Goal: Task Accomplishment & Management: Manage account settings

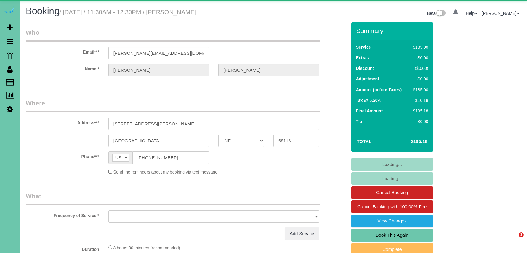
select select "NE"
select select "object:640"
select select "number:36"
select select "number:41"
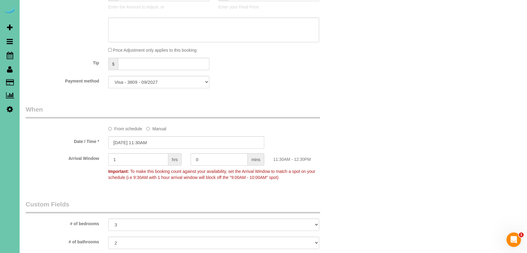
scroll to position [329, 0]
click at [159, 142] on input "08/13/2025 11:30AM" at bounding box center [186, 142] width 156 height 12
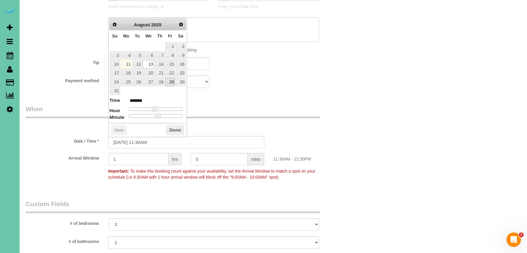
click at [173, 80] on link "29" at bounding box center [170, 82] width 10 height 8
type input "08/29/2025 11:30AM"
drag, startPoint x: 176, startPoint y: 129, endPoint x: 187, endPoint y: 124, distance: 11.9
click at [176, 128] on button "Done" at bounding box center [175, 130] width 18 height 10
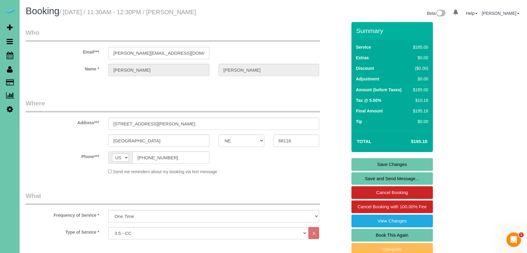
scroll to position [0, 0]
click at [379, 164] on link "Save Changes" at bounding box center [393, 164] width 82 height 13
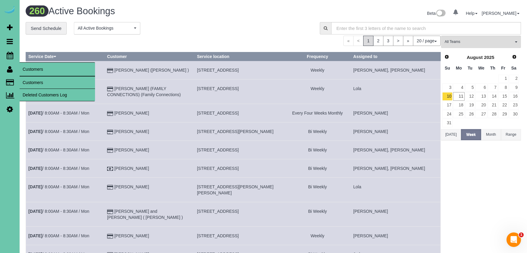
click at [28, 79] on link "Customers" at bounding box center [57, 82] width 75 height 12
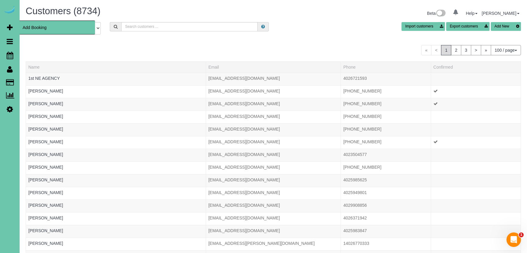
click at [33, 26] on span "Add Booking" at bounding box center [57, 28] width 75 height 14
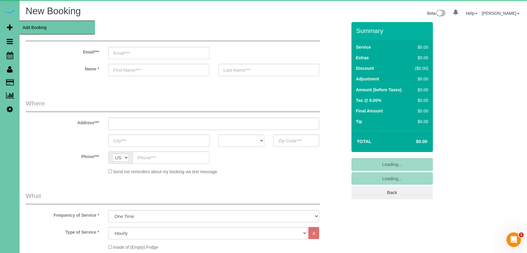
select select "object:2571"
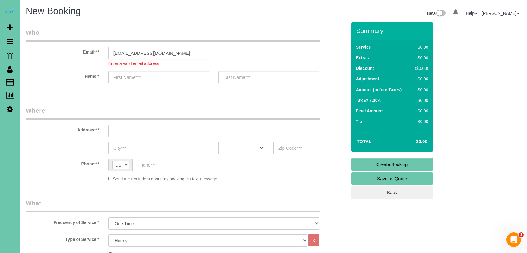
click at [146, 53] on input "customer26549+8416218@email.com" at bounding box center [158, 53] width 101 height 12
type input "customer265498416218@email.com"
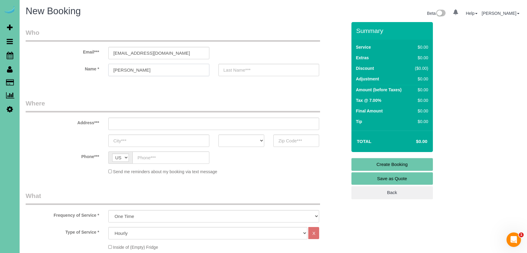
type input "Naomi"
type input "last name"
type input "1130 N 153rd Ave"
type input "Omaha"
select select "NE"
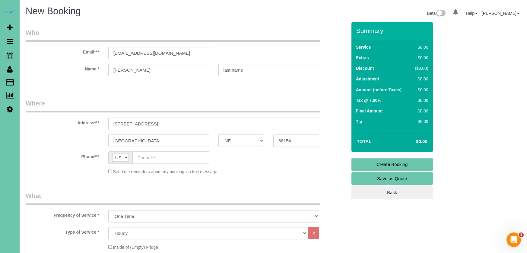
type input "68154"
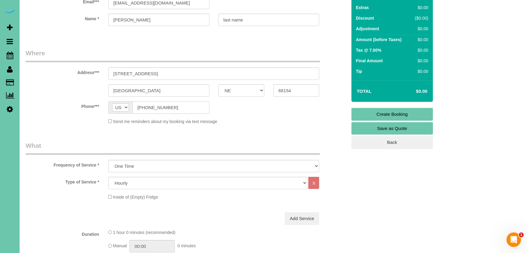
scroll to position [51, 0]
type input "(402) 459-9460"
select select "160"
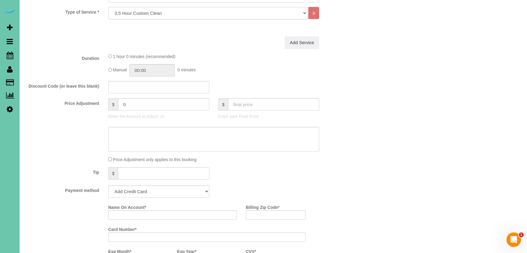
scroll to position [221, 0]
select select "string:check"
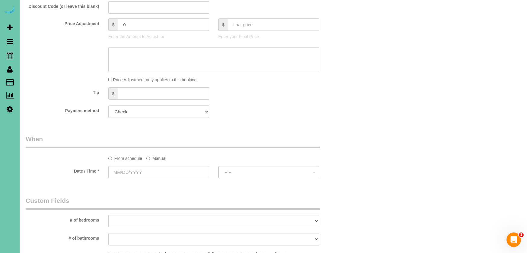
scroll to position [299, 0]
click at [159, 158] on label "Manual" at bounding box center [156, 158] width 20 height 8
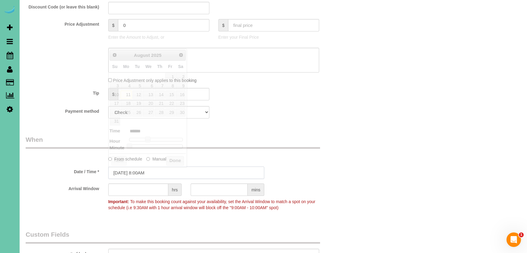
click at [155, 170] on input "08/11/2025 8:00AM" at bounding box center [186, 172] width 156 height 12
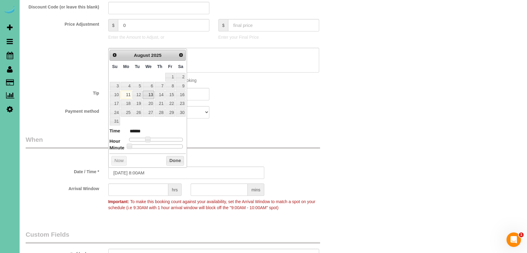
click at [151, 91] on link "13" at bounding box center [148, 95] width 11 height 8
type input "08/13/2025 9:00AM"
type input "******"
type input "08/13/2025 10:00AM"
type input "*******"
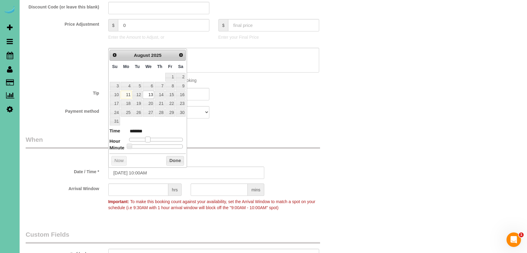
type input "08/13/2025 11:00AM"
type input "*******"
type input "08/13/2025 12:00PM"
type input "*******"
type input "08/13/2025 1:00PM"
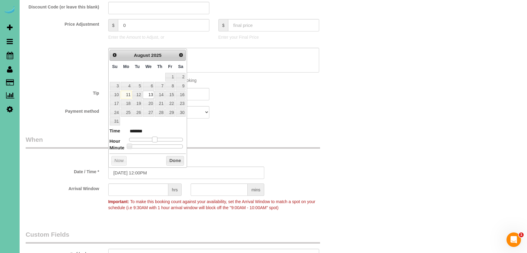
type input "******"
type input "08/13/2025 12:00PM"
type input "*******"
drag, startPoint x: 149, startPoint y: 137, endPoint x: 171, endPoint y: 155, distance: 28.7
click at [160, 138] on span at bounding box center [157, 138] width 5 height 5
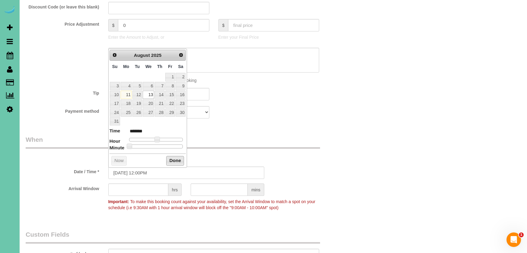
drag, startPoint x: 175, startPoint y: 159, endPoint x: 178, endPoint y: 161, distance: 3.5
click at [178, 161] on button "Done" at bounding box center [175, 161] width 18 height 10
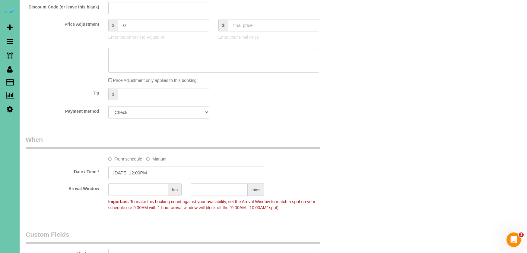
click at [223, 188] on input "text" at bounding box center [219, 189] width 57 height 12
click at [155, 187] on input "text" at bounding box center [138, 189] width 60 height 12
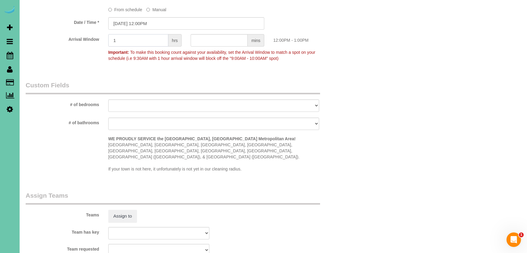
scroll to position [448, 0]
type input "1"
select select "number:36"
select select "number:42"
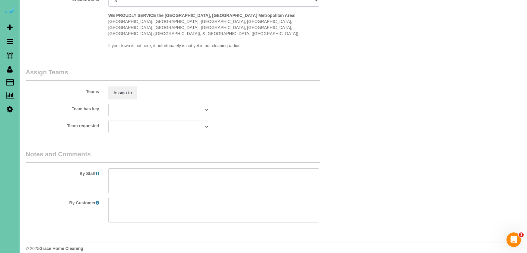
scroll to position [571, 0]
click at [137, 183] on textarea at bounding box center [213, 180] width 211 height 25
click at [110, 172] on textarea at bounding box center [213, 180] width 211 height 25
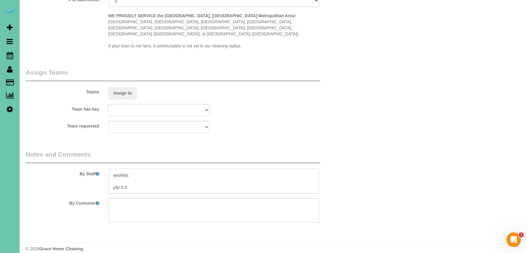
paste textarea "* Expected Completion (Based on Home Condition Rating 1–10): -If home is rated …"
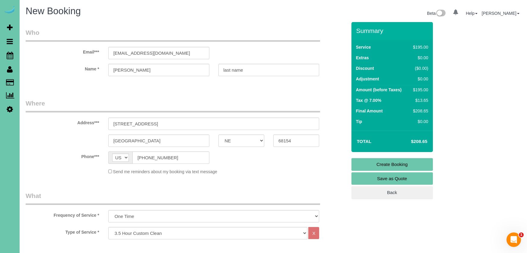
scroll to position [0, 0]
type textarea "**call tuesday to confirm all details** **new client** 1. credit - need 2. acce…"
click at [364, 160] on link "Create Booking" at bounding box center [393, 164] width 82 height 13
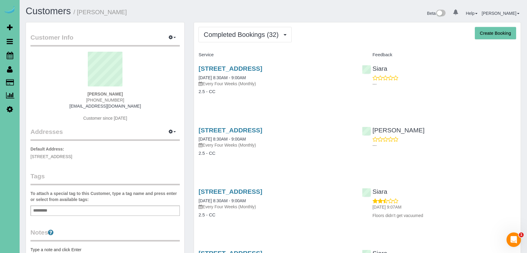
click at [226, 38] on button "Completed Bookings (32)" at bounding box center [245, 34] width 93 height 15
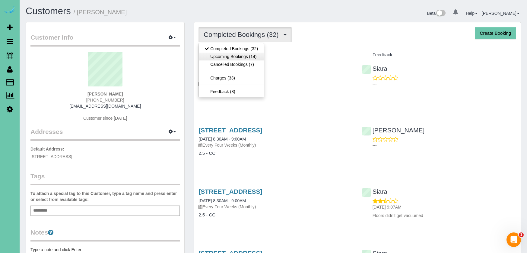
click at [223, 55] on link "Upcoming Bookings (14)" at bounding box center [231, 57] width 65 height 8
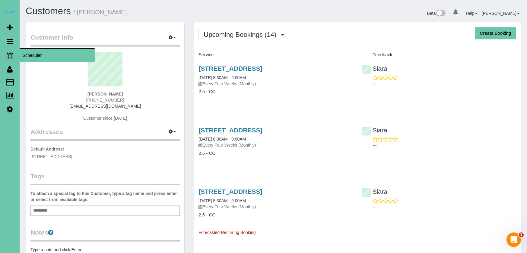
click at [9, 57] on icon at bounding box center [10, 55] width 7 height 7
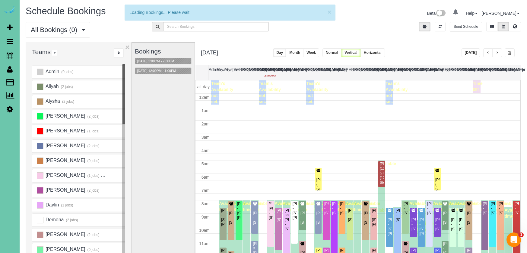
scroll to position [80, 0]
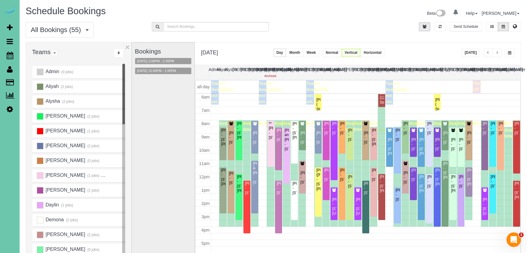
click at [507, 53] on button "button" at bounding box center [510, 52] width 10 height 9
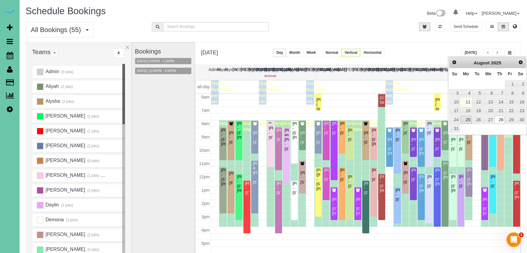
click at [468, 119] on link "25" at bounding box center [466, 120] width 11 height 8
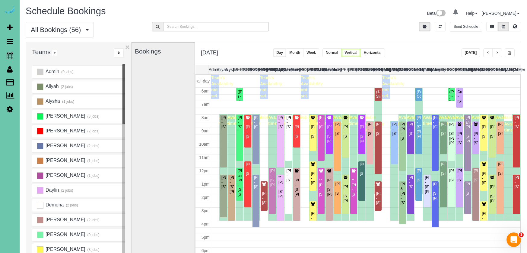
click at [509, 51] on button "button" at bounding box center [510, 52] width 10 height 9
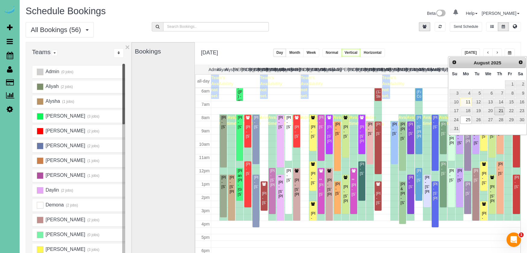
click at [500, 110] on link "21" at bounding box center [500, 111] width 10 height 8
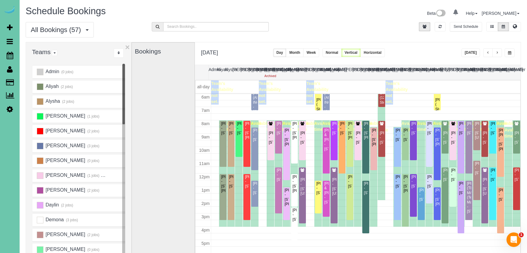
click at [509, 52] on span "button" at bounding box center [509, 53] width 3 height 4
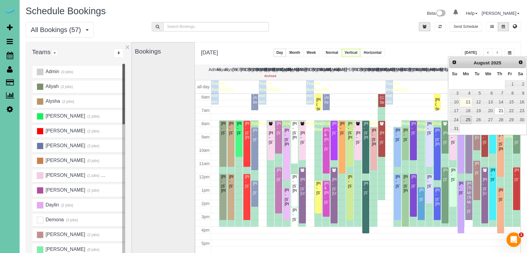
click at [469, 121] on link "25" at bounding box center [466, 120] width 11 height 8
type input "**********"
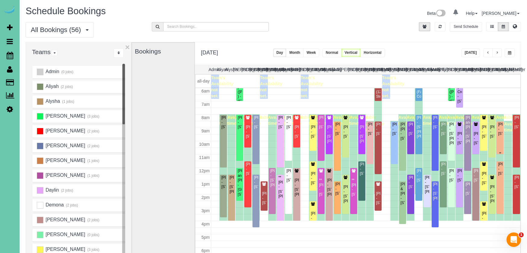
click at [501, 136] on div "Sara Whetstone - 14807 Queens Drive, Omaha, NE 68116" at bounding box center [500, 129] width 5 height 14
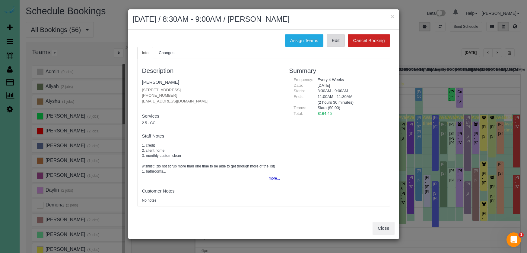
click at [334, 42] on link "Edit" at bounding box center [336, 40] width 18 height 13
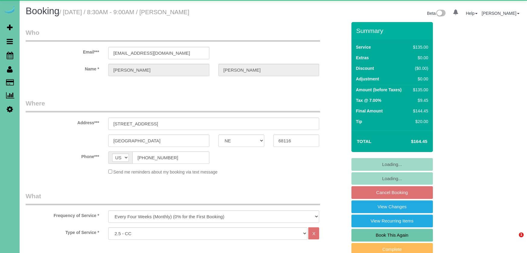
select select "NE"
select select "object:907"
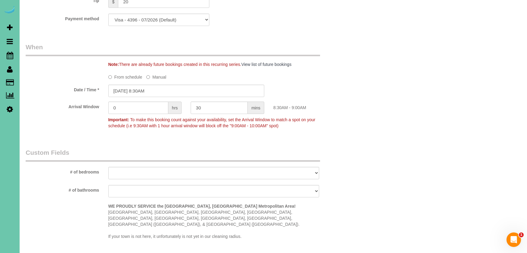
scroll to position [393, 0]
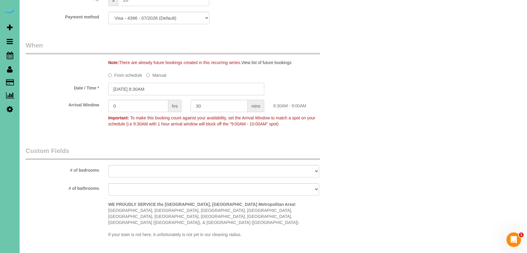
click at [162, 88] on input "08/25/2025 8:30AM" at bounding box center [186, 89] width 156 height 12
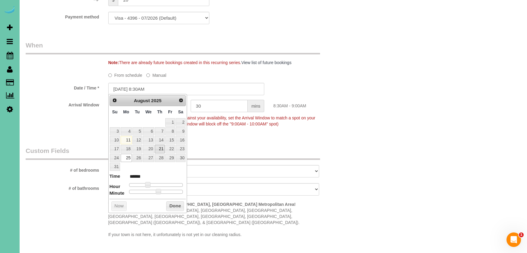
click at [158, 149] on link "21" at bounding box center [160, 149] width 10 height 8
type input "08/21/2025 8:30AM"
click at [171, 203] on button "Done" at bounding box center [175, 206] width 18 height 10
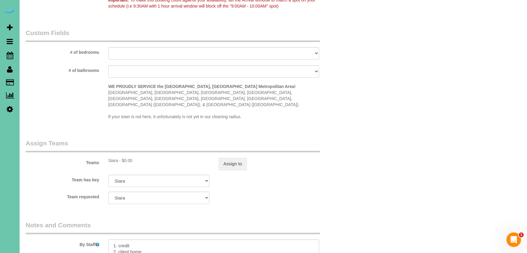
scroll to position [523, 0]
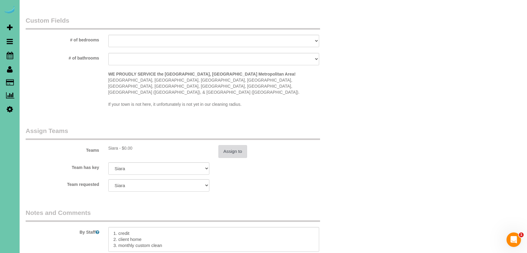
click at [235, 145] on button "Assign to" at bounding box center [233, 151] width 29 height 13
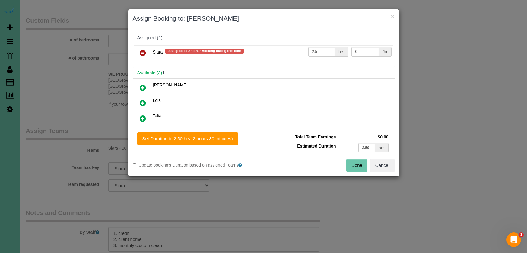
drag, startPoint x: 143, startPoint y: 55, endPoint x: 142, endPoint y: 72, distance: 16.9
click at [143, 55] on icon at bounding box center [143, 52] width 6 height 7
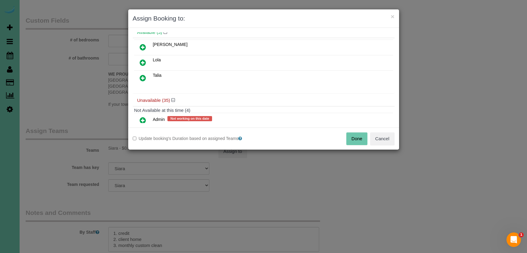
scroll to position [25, 0]
drag, startPoint x: 146, startPoint y: 80, endPoint x: 148, endPoint y: 83, distance: 3.6
click at [146, 80] on icon at bounding box center [143, 78] width 6 height 7
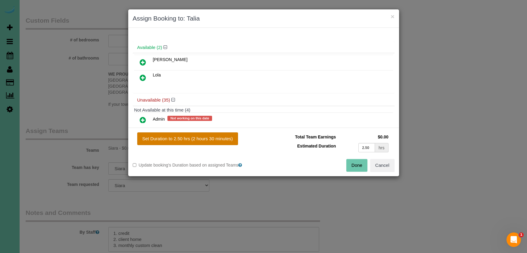
drag, startPoint x: 203, startPoint y: 136, endPoint x: 219, endPoint y: 141, distance: 17.3
click at [203, 136] on button "Set Duration to 2.50 hrs (2 hours 30 minutes)" at bounding box center [187, 138] width 101 height 13
type input "2.50"
click at [359, 165] on button "Done" at bounding box center [357, 165] width 21 height 13
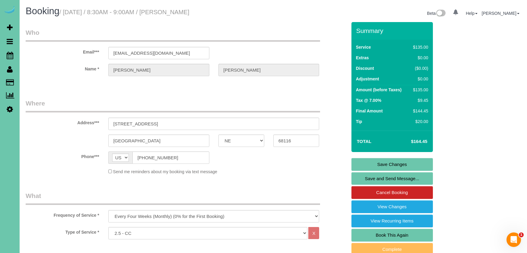
scroll to position [0, 0]
click at [370, 168] on link "Save Changes" at bounding box center [393, 164] width 82 height 13
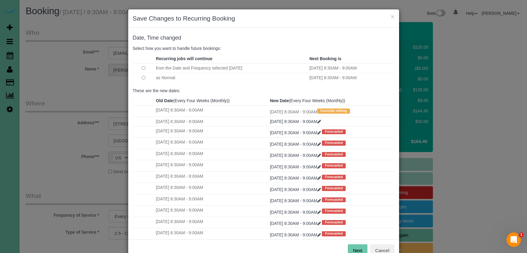
click at [355, 249] on button "Next" at bounding box center [358, 250] width 20 height 13
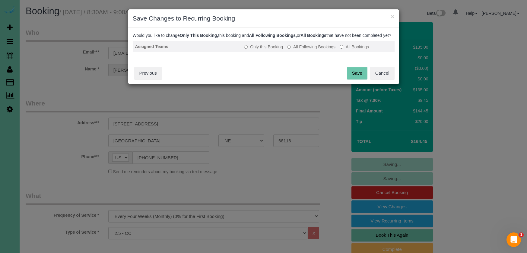
click at [312, 50] on label "All Following Bookings" at bounding box center [311, 47] width 48 height 6
drag, startPoint x: 351, startPoint y: 80, endPoint x: 160, endPoint y: 78, distance: 191.4
click at [351, 79] on button "Save" at bounding box center [357, 73] width 21 height 13
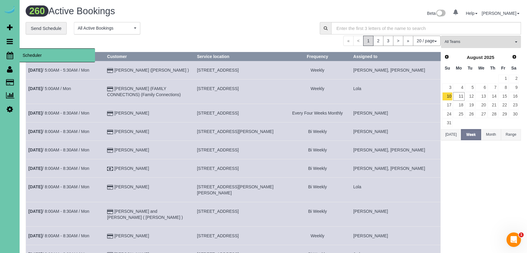
click at [9, 55] on icon at bounding box center [10, 55] width 7 height 7
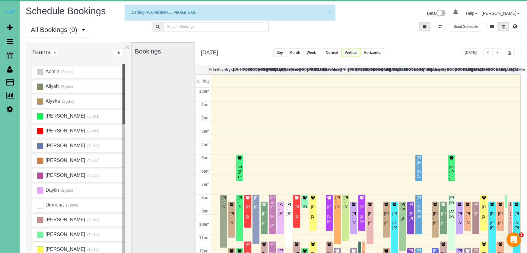
scroll to position [80, 0]
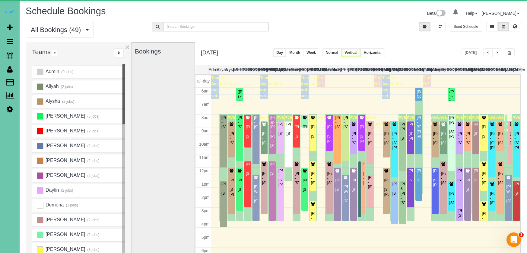
click at [511, 52] on span "button" at bounding box center [509, 53] width 3 height 4
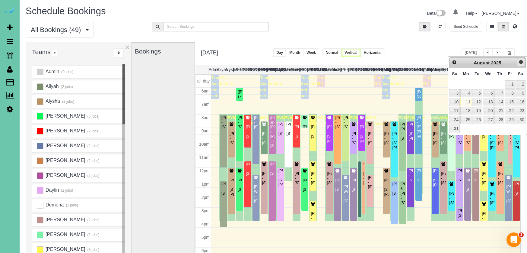
click at [522, 62] on span "Next" at bounding box center [521, 61] width 5 height 5
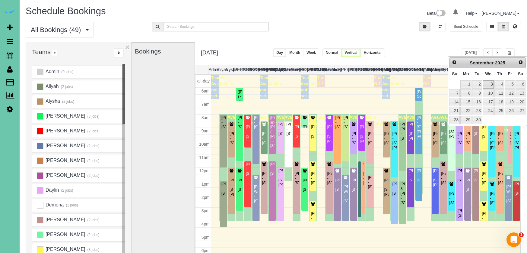
click at [491, 84] on link "3" at bounding box center [488, 84] width 11 height 8
type input "**********"
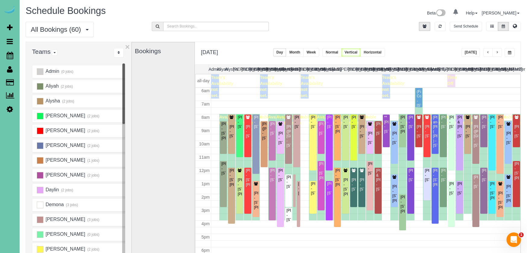
scroll to position [1, 0]
click at [489, 52] on span "button" at bounding box center [488, 52] width 3 height 4
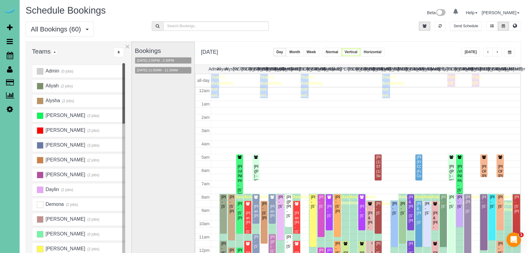
scroll to position [80, 0]
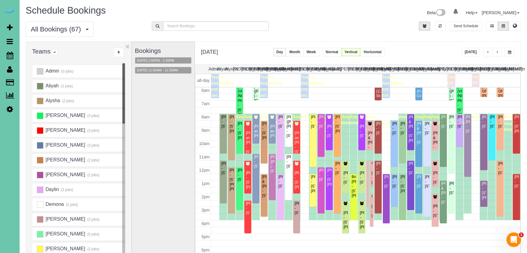
click at [500, 51] on button "button" at bounding box center [498, 52] width 10 height 9
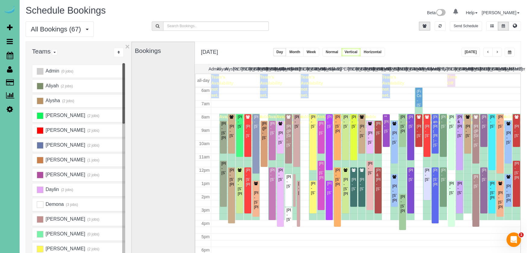
click at [500, 51] on button "button" at bounding box center [498, 52] width 10 height 9
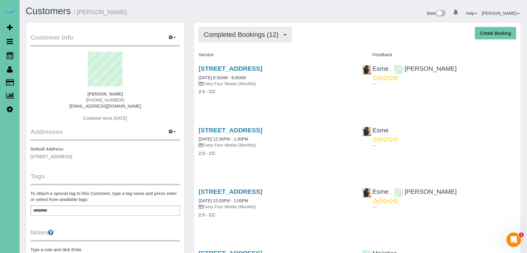
drag, startPoint x: 237, startPoint y: 32, endPoint x: 236, endPoint y: 35, distance: 3.6
click at [237, 32] on span "Completed Bookings (12)" at bounding box center [243, 35] width 78 height 8
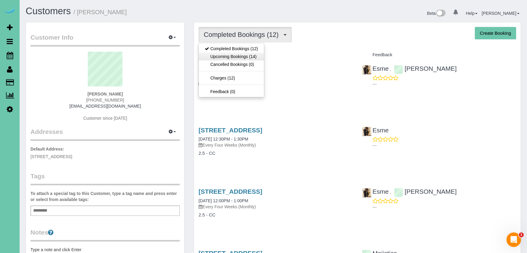
click at [240, 55] on link "Upcoming Bookings (14)" at bounding box center [231, 57] width 65 height 8
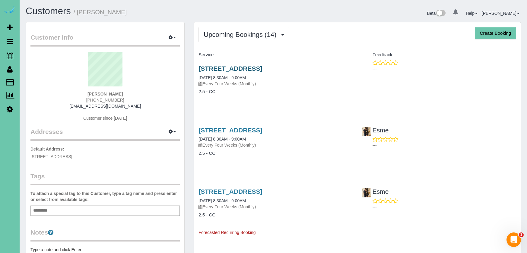
click at [236, 69] on link "[STREET_ADDRESS]" at bounding box center [231, 68] width 64 height 7
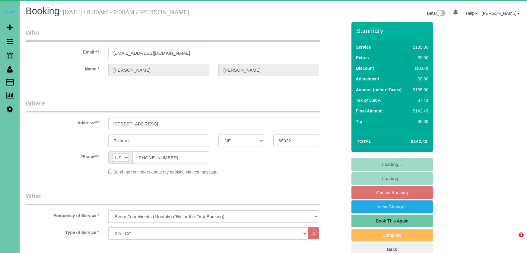
select select "NE"
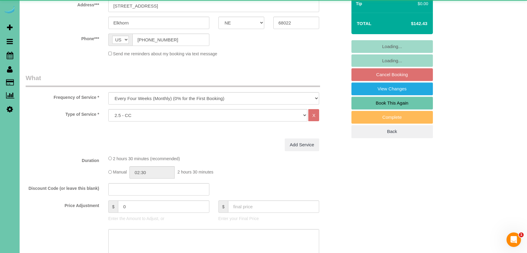
select select "object:894"
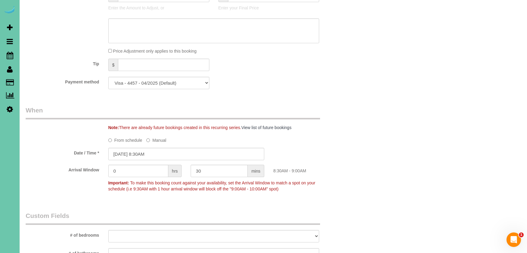
scroll to position [333, 0]
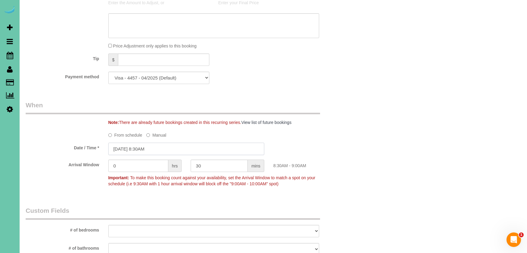
click at [135, 147] on input "08/27/2025 8:30AM" at bounding box center [186, 148] width 156 height 12
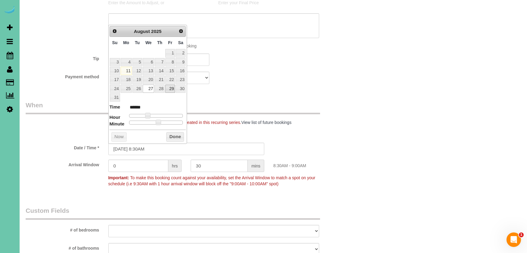
click at [170, 86] on link "29" at bounding box center [170, 89] width 10 height 8
type input "08/29/2025 9:30AM"
type input "******"
type input "08/29/2025 10:30AM"
type input "*******"
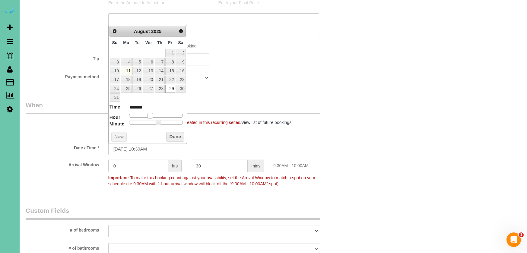
type input "08/29/2025 11:30AM"
type input "*******"
type input "08/29/2025 12:30PM"
type input "*******"
type input "08/29/2025 1:30PM"
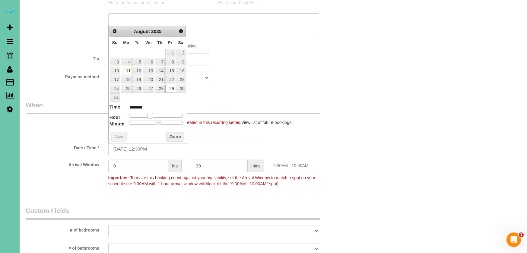
type input "******"
type input "08/29/2025 2:30PM"
type input "******"
type input "08/29/2025 3:30PM"
type input "******"
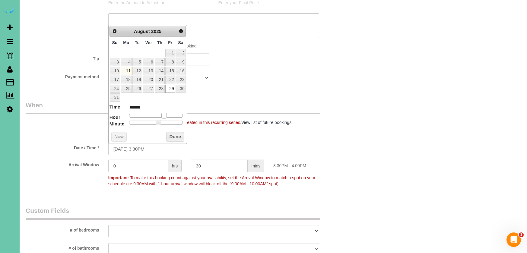
type input "08/29/2025 2:30PM"
type input "******"
drag, startPoint x: 149, startPoint y: 112, endPoint x: 154, endPoint y: 118, distance: 7.3
click at [162, 113] on span at bounding box center [161, 115] width 5 height 5
type input "08/29/2025 2:25PM"
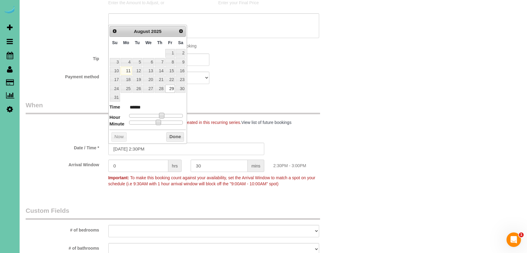
type input "******"
type input "08/29/2025 2:20PM"
type input "******"
type input "08/29/2025 2:15PM"
type input "******"
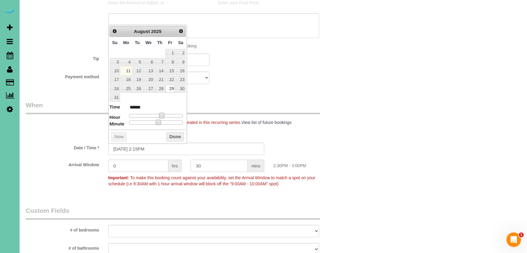
type input "08/29/2025 2:10PM"
type input "******"
type input "08/29/2025 2:05PM"
type input "******"
type input "08/29/2025 2:00PM"
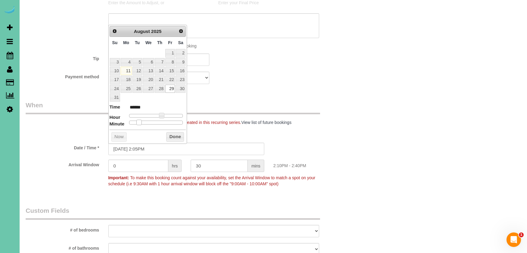
type input "******"
drag, startPoint x: 154, startPoint y: 120, endPoint x: 132, endPoint y: 122, distance: 22.7
click at [123, 118] on dl "Time ****** Hour Minute Second Millisecond Microsecond Time Zone ***** ***** **…" at bounding box center [148, 114] width 77 height 21
drag, startPoint x: 183, startPoint y: 135, endPoint x: 198, endPoint y: 133, distance: 15.2
click at [183, 136] on button "Done" at bounding box center [175, 137] width 18 height 10
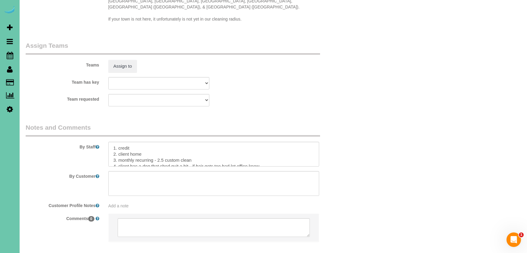
scroll to position [616, 0]
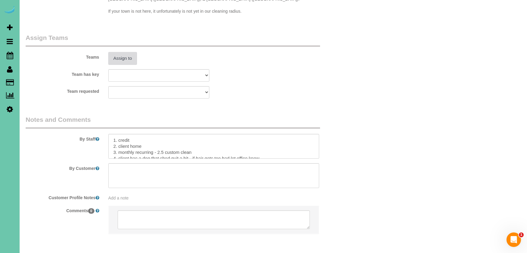
click at [129, 52] on button "Assign to" at bounding box center [122, 58] width 29 height 13
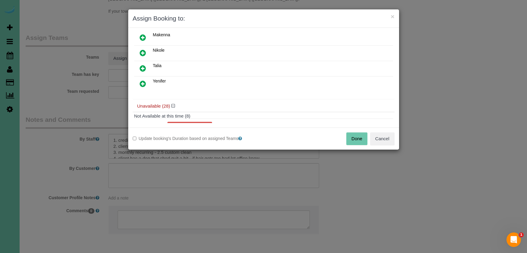
scroll to position [129, 0]
click at [142, 82] on icon at bounding box center [143, 82] width 6 height 7
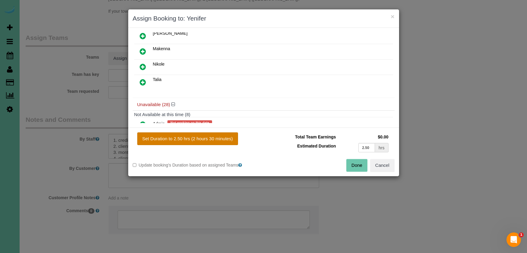
drag, startPoint x: 212, startPoint y: 142, endPoint x: 232, endPoint y: 143, distance: 19.6
click at [212, 142] on button "Set Duration to 2.50 hrs (2 hours 30 minutes)" at bounding box center [187, 138] width 101 height 13
type input "2.50"
click at [359, 165] on button "Done" at bounding box center [357, 165] width 21 height 13
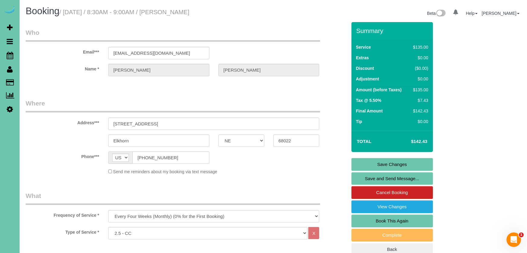
scroll to position [0, 0]
click at [360, 165] on link "Save Changes" at bounding box center [393, 164] width 82 height 13
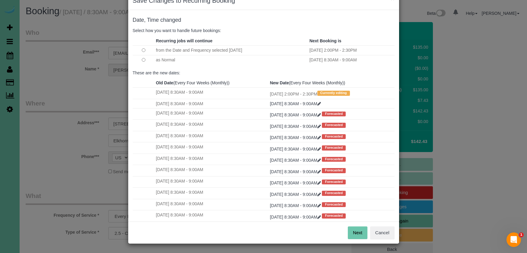
scroll to position [18, 0]
click at [360, 231] on button "Next" at bounding box center [358, 232] width 20 height 13
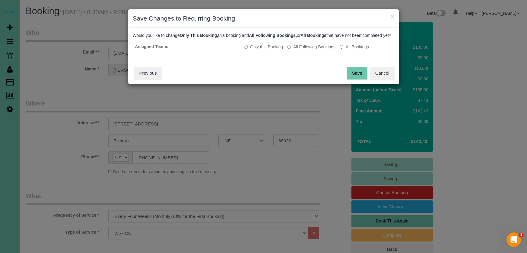
click at [358, 78] on button "Save" at bounding box center [357, 73] width 21 height 13
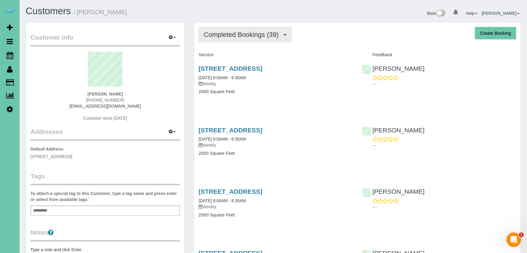
click at [266, 38] on span "Completed Bookings (39)" at bounding box center [243, 35] width 78 height 8
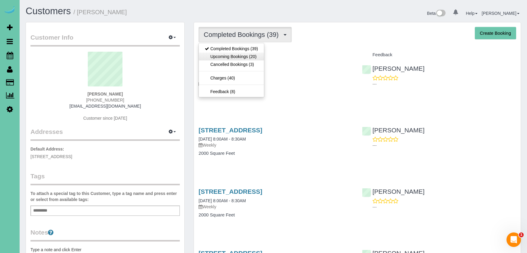
click at [260, 59] on link "Upcoming Bookings (20)" at bounding box center [231, 57] width 65 height 8
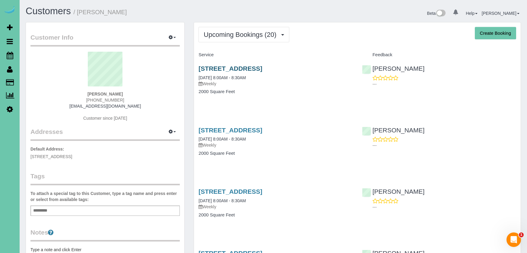
click at [262, 66] on link "[STREET_ADDRESS]" at bounding box center [231, 68] width 64 height 7
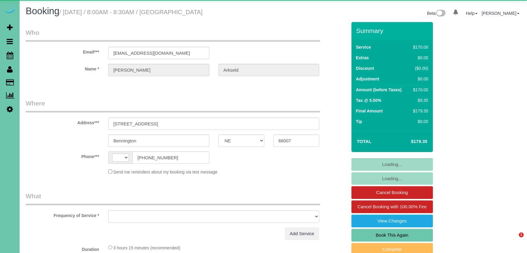
select select "NE"
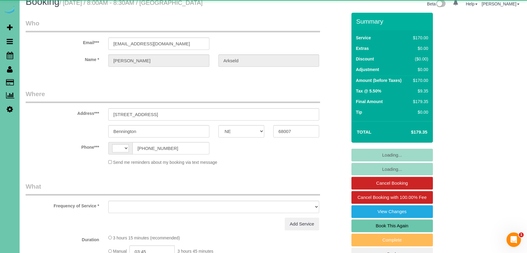
select select "string:[GEOGRAPHIC_DATA]"
select select "object:920"
select select "string:fspay-0d8024a8-6ec8-4c43-9dc1-3f11d86d9e1a"
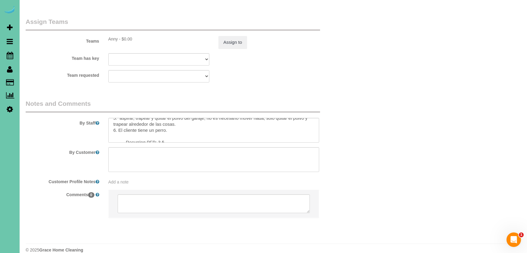
scroll to position [108, 0]
drag, startPoint x: 162, startPoint y: 128, endPoint x: 234, endPoint y: 139, distance: 73.2
click at [162, 128] on textarea at bounding box center [213, 130] width 211 height 25
type textarea "**It is the big white barn - not the little house** **Makes sure to take pictur…"
click at [234, 36] on button "Assign to" at bounding box center [233, 42] width 29 height 13
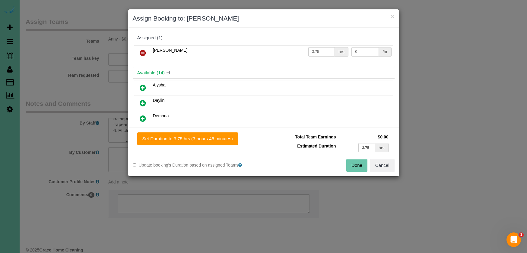
drag, startPoint x: 355, startPoint y: 165, endPoint x: 352, endPoint y: 163, distance: 3.5
click at [354, 165] on button "Done" at bounding box center [357, 165] width 21 height 13
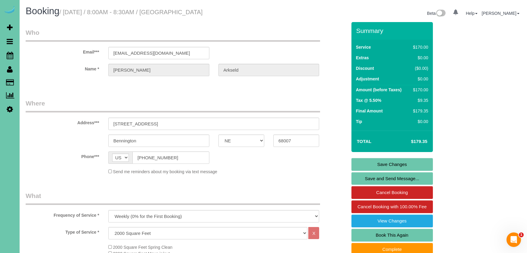
scroll to position [0, 0]
click at [356, 163] on link "Save Changes" at bounding box center [393, 164] width 82 height 13
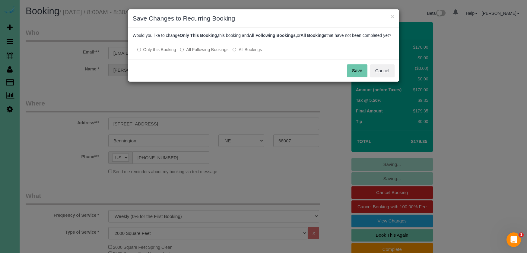
drag, startPoint x: 209, startPoint y: 55, endPoint x: 218, endPoint y: 56, distance: 9.1
click at [210, 53] on label "All Following Bookings" at bounding box center [204, 49] width 48 height 6
click at [358, 77] on button "Save" at bounding box center [357, 70] width 21 height 13
